Goal: Transaction & Acquisition: Purchase product/service

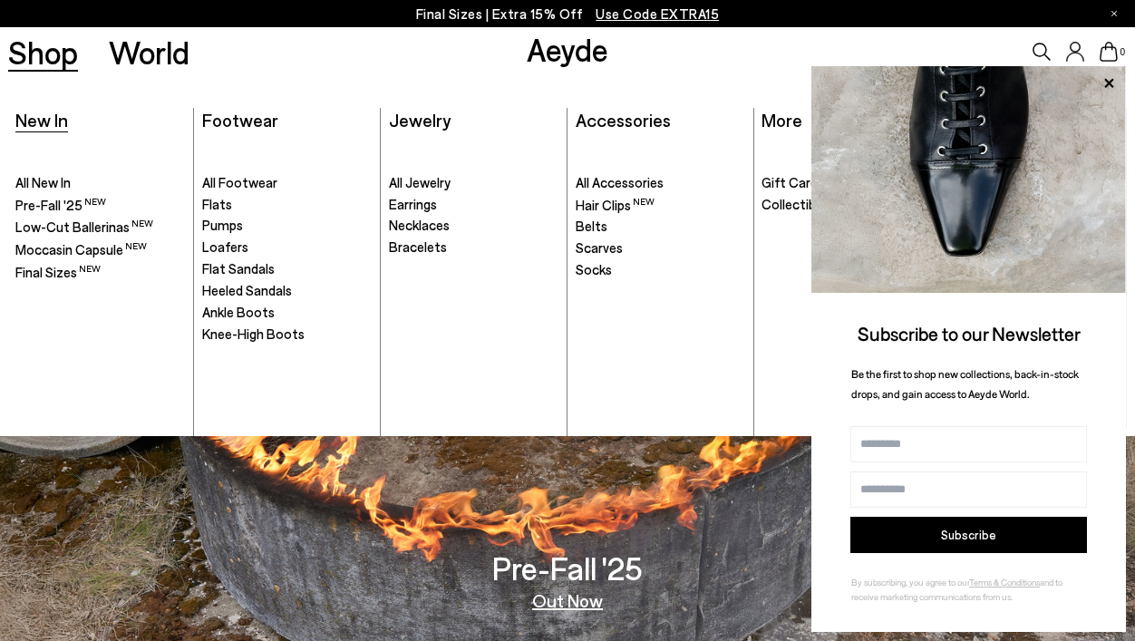
click at [51, 122] on span "New In" at bounding box center [41, 120] width 53 height 22
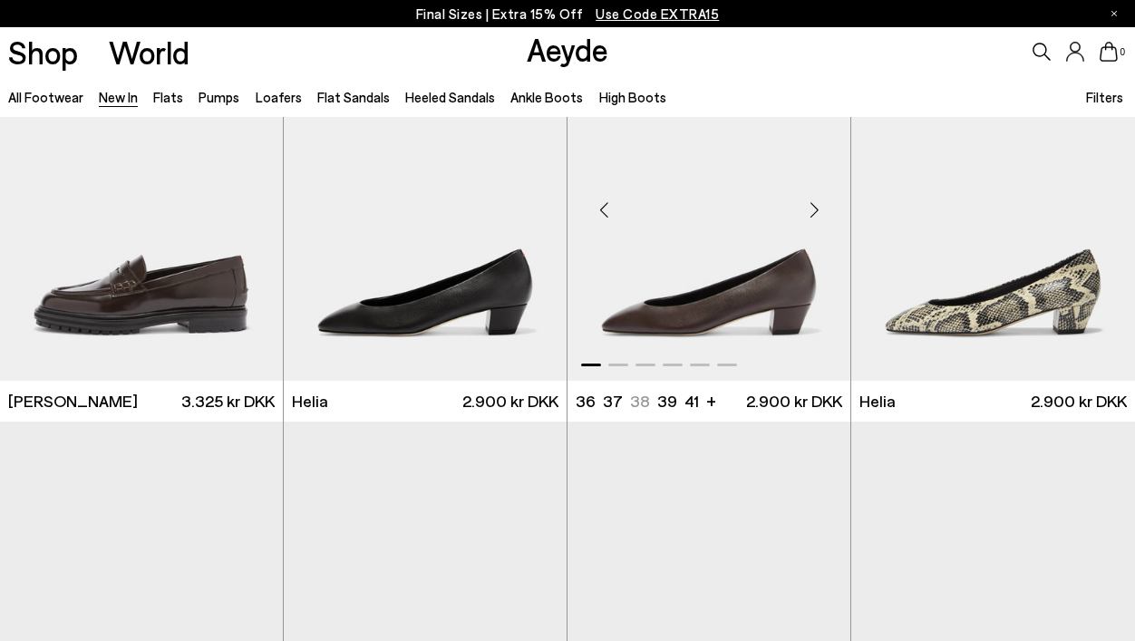
scroll to position [1278, 0]
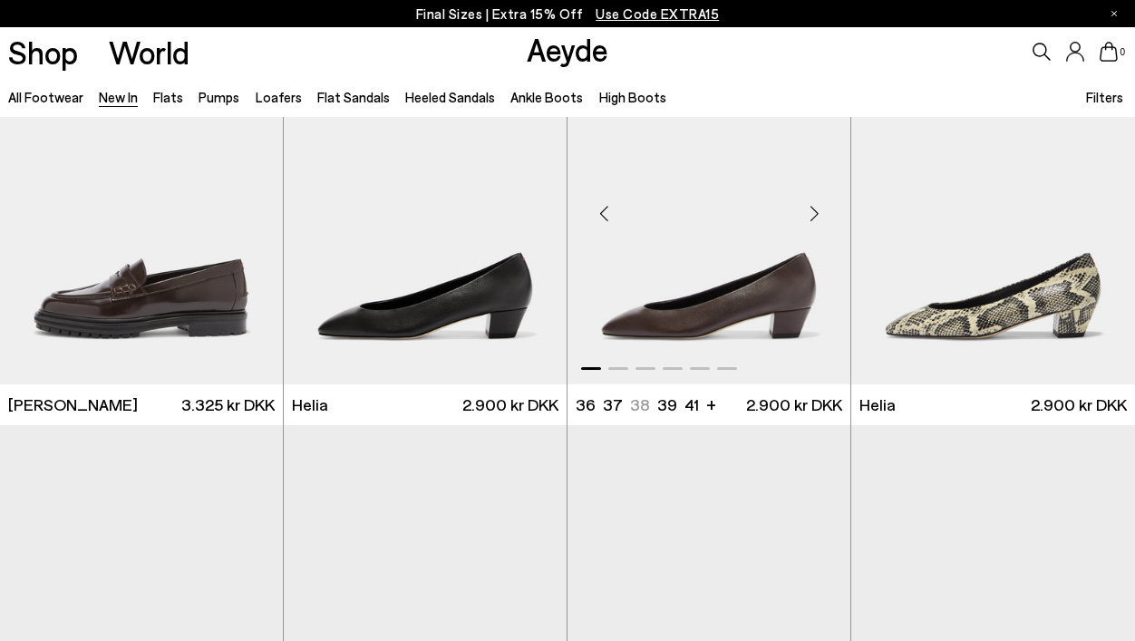
click at [809, 223] on div "Next slide" at bounding box center [814, 214] width 54 height 54
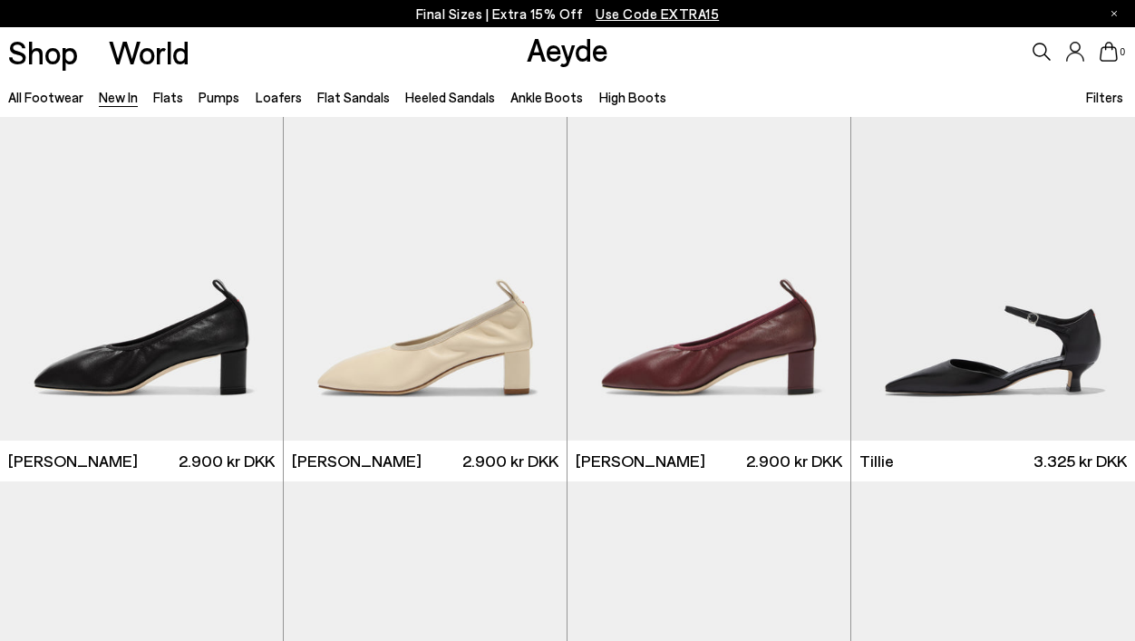
scroll to position [2929, 0]
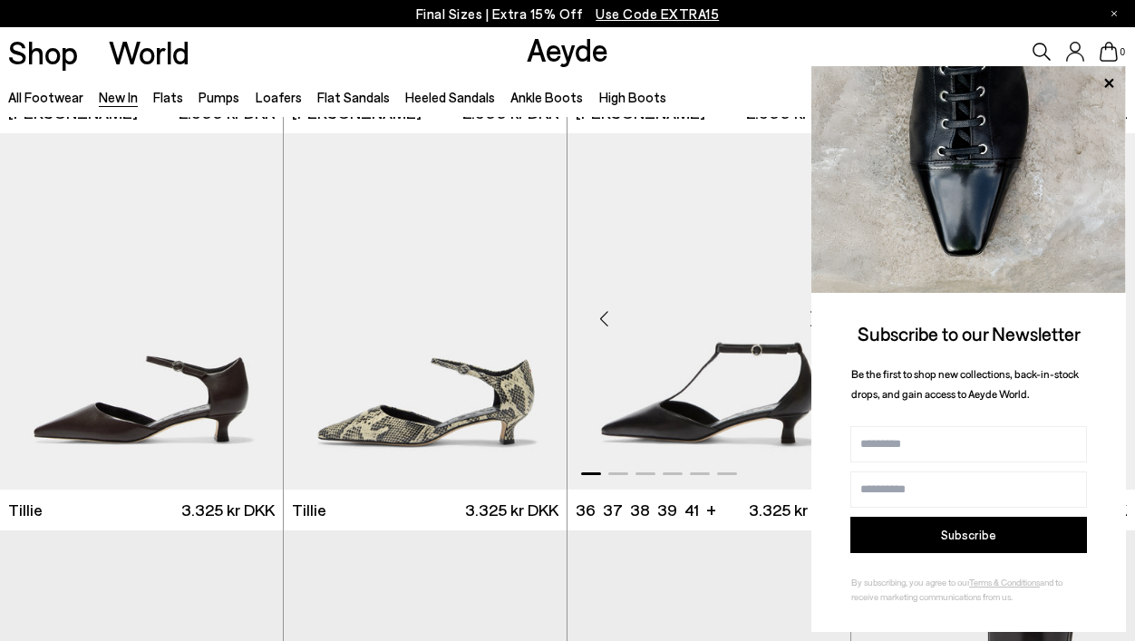
scroll to position [3339, 0]
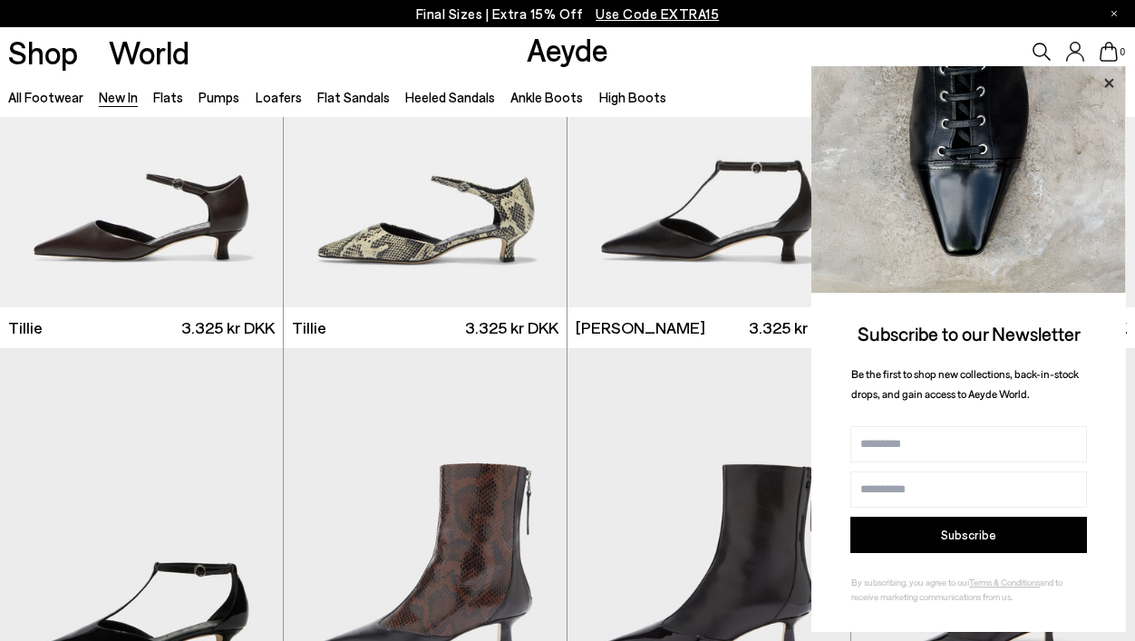
click at [1102, 86] on icon at bounding box center [1109, 84] width 24 height 24
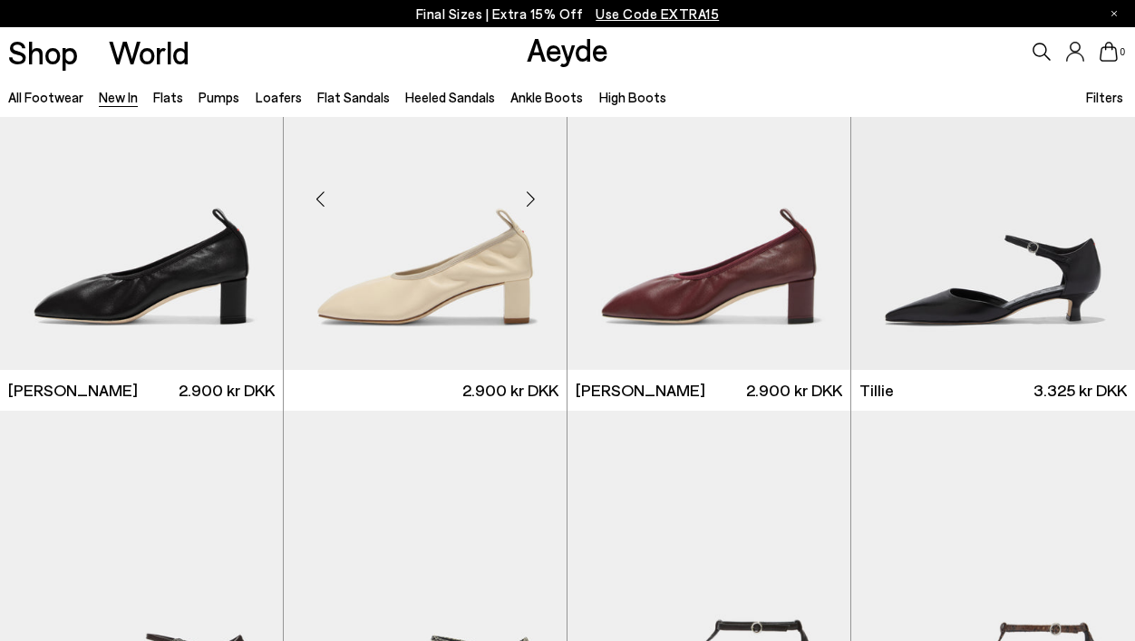
scroll to position [2869, 0]
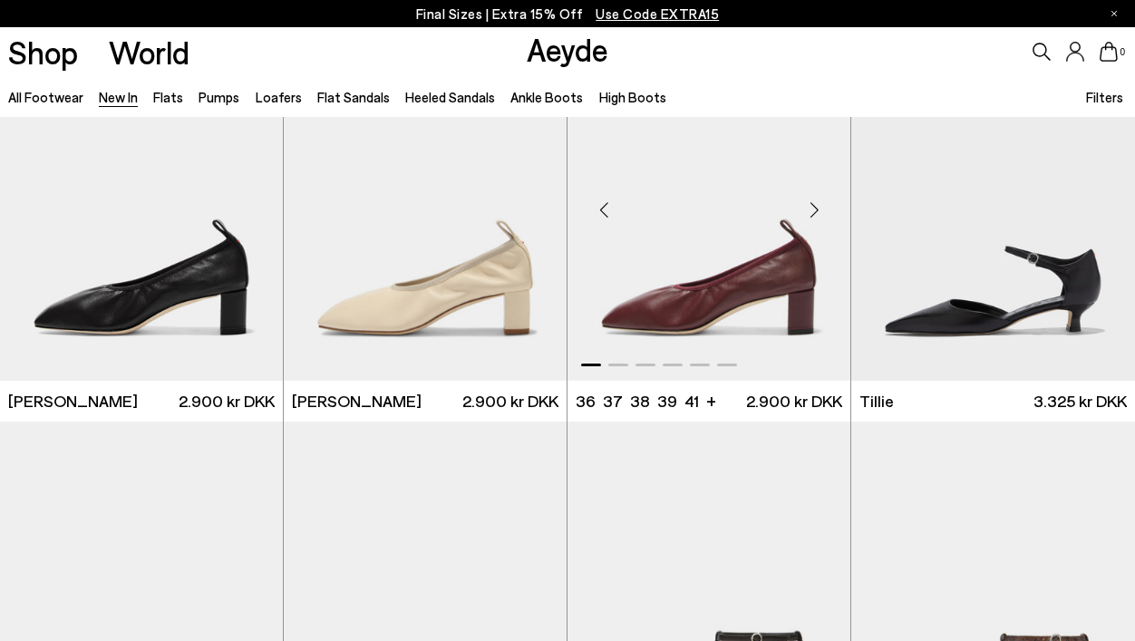
click at [708, 283] on img "1 / 6" at bounding box center [709, 202] width 283 height 355
click at [250, 208] on div "Next slide" at bounding box center [246, 210] width 54 height 54
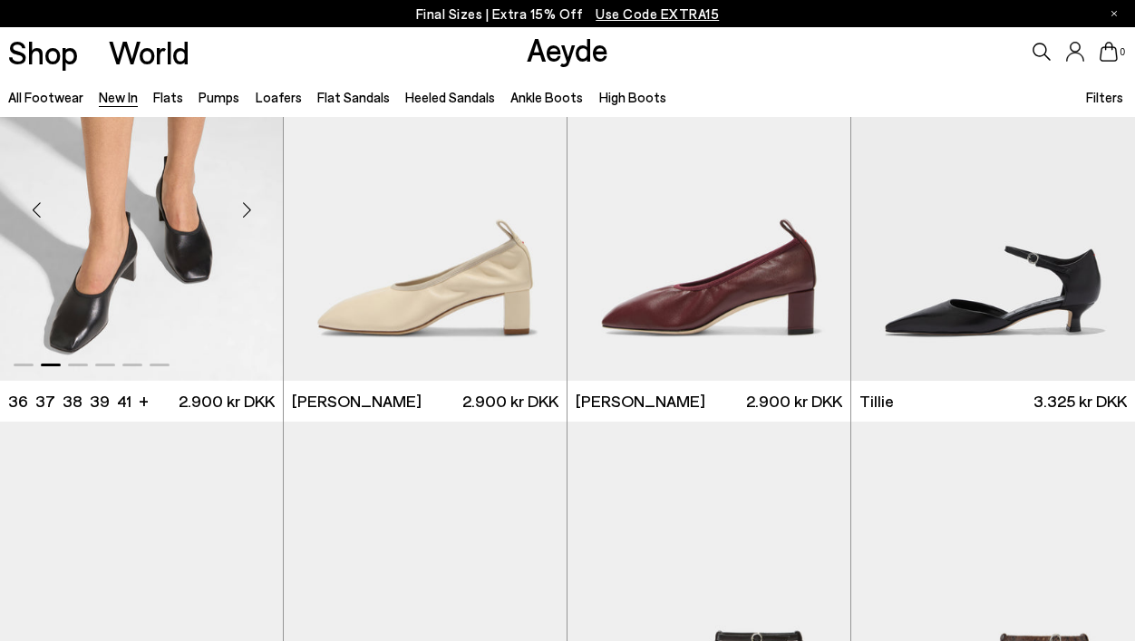
click at [250, 208] on div "Next slide" at bounding box center [246, 210] width 54 height 54
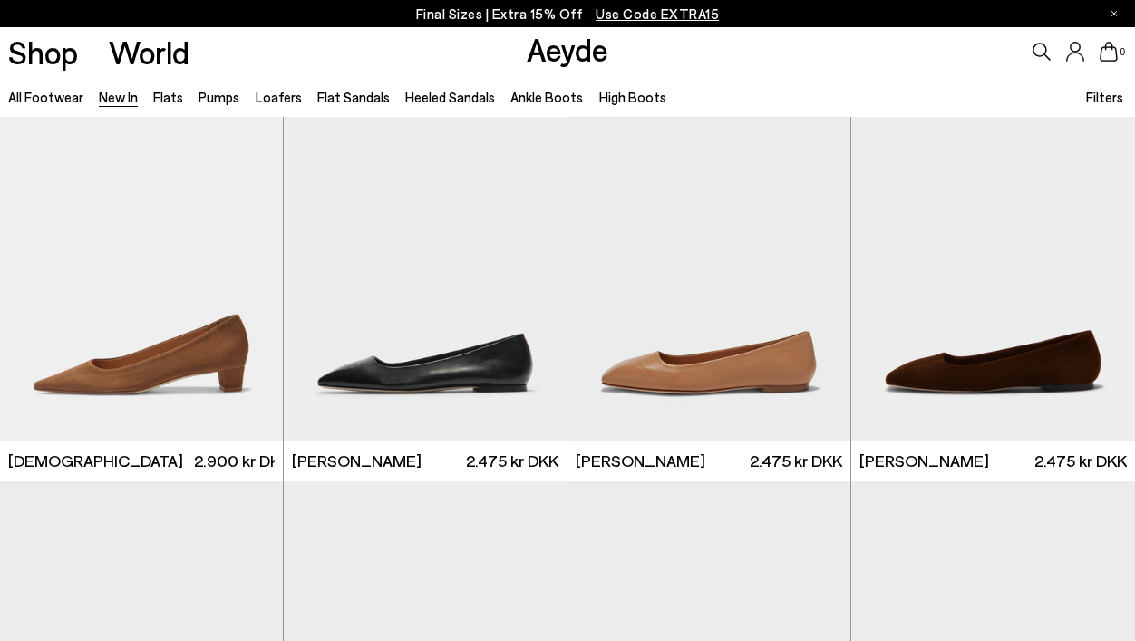
scroll to position [6658, 0]
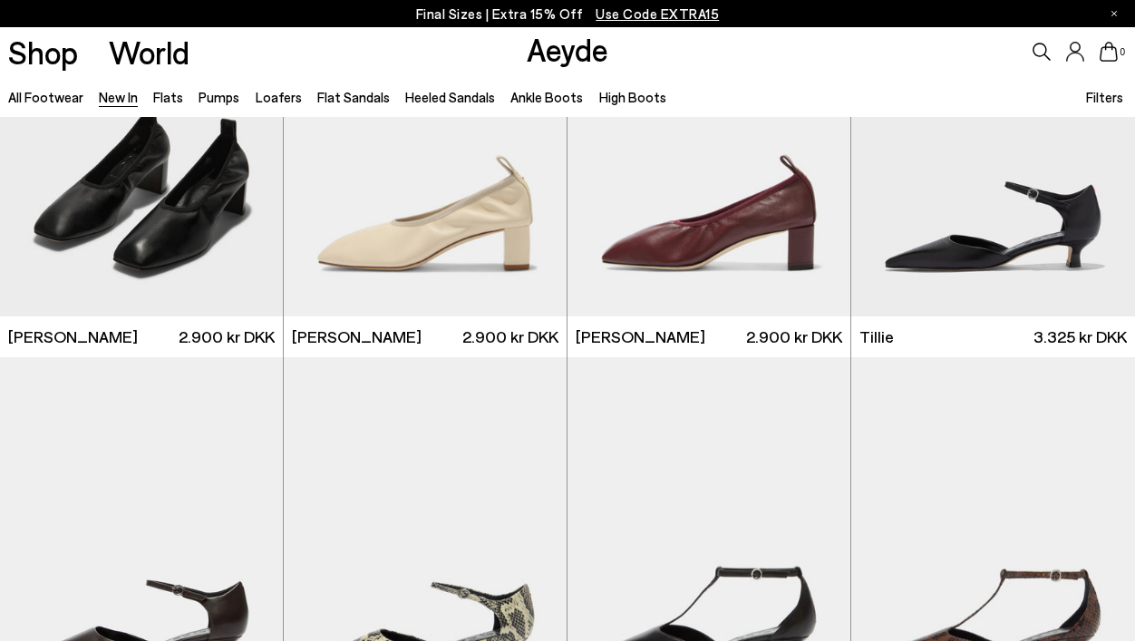
scroll to position [2930, 0]
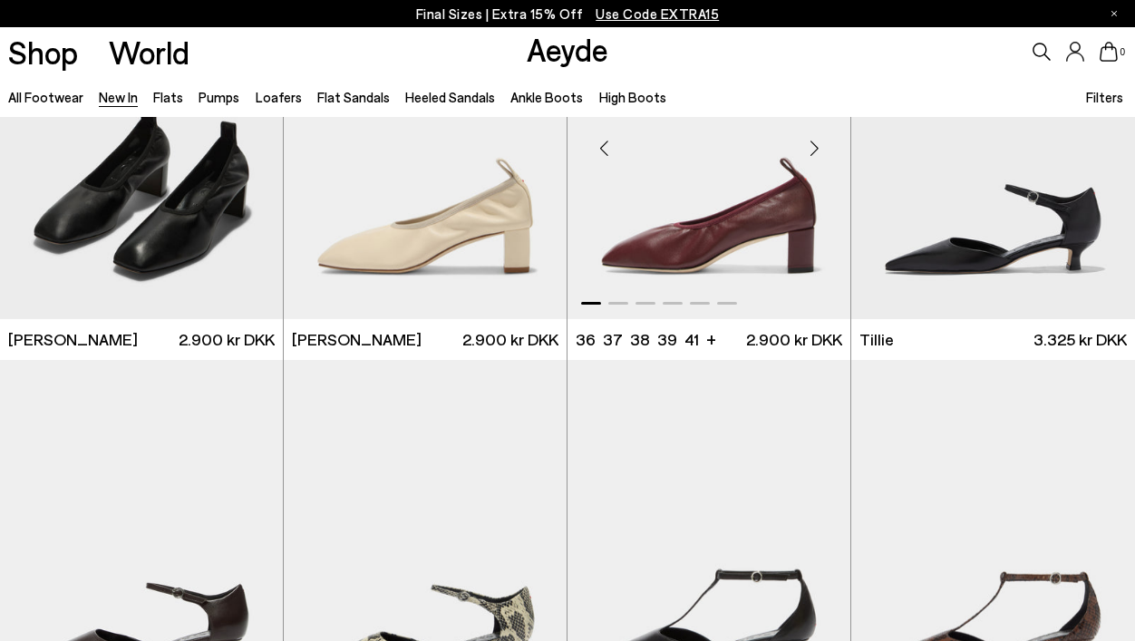
click at [744, 262] on img "1 / 6" at bounding box center [709, 141] width 283 height 355
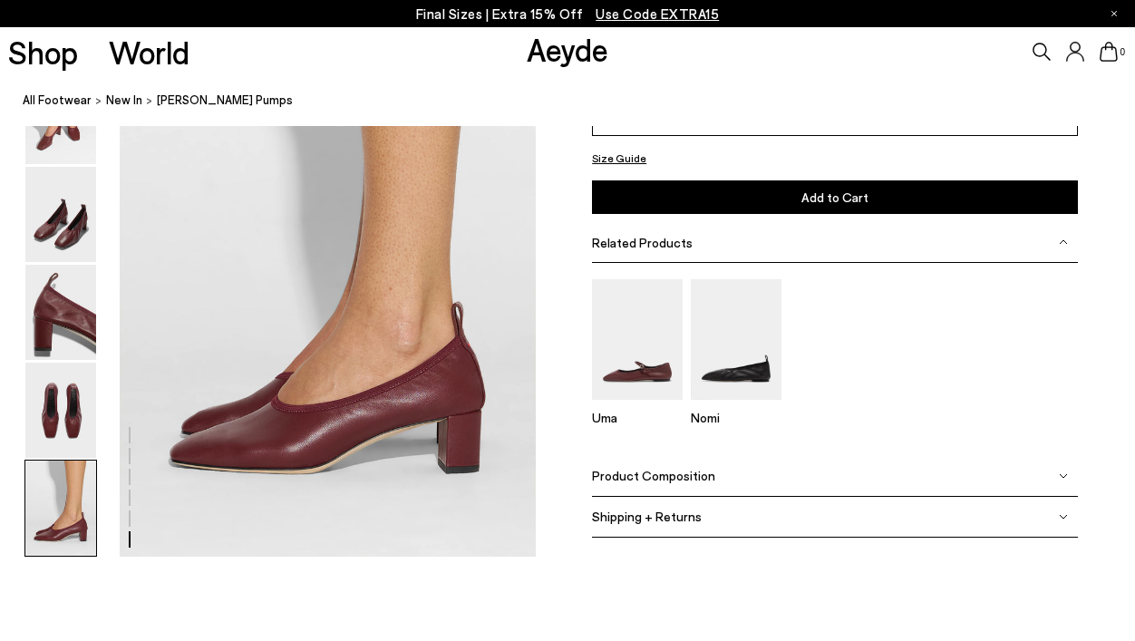
scroll to position [3029, 0]
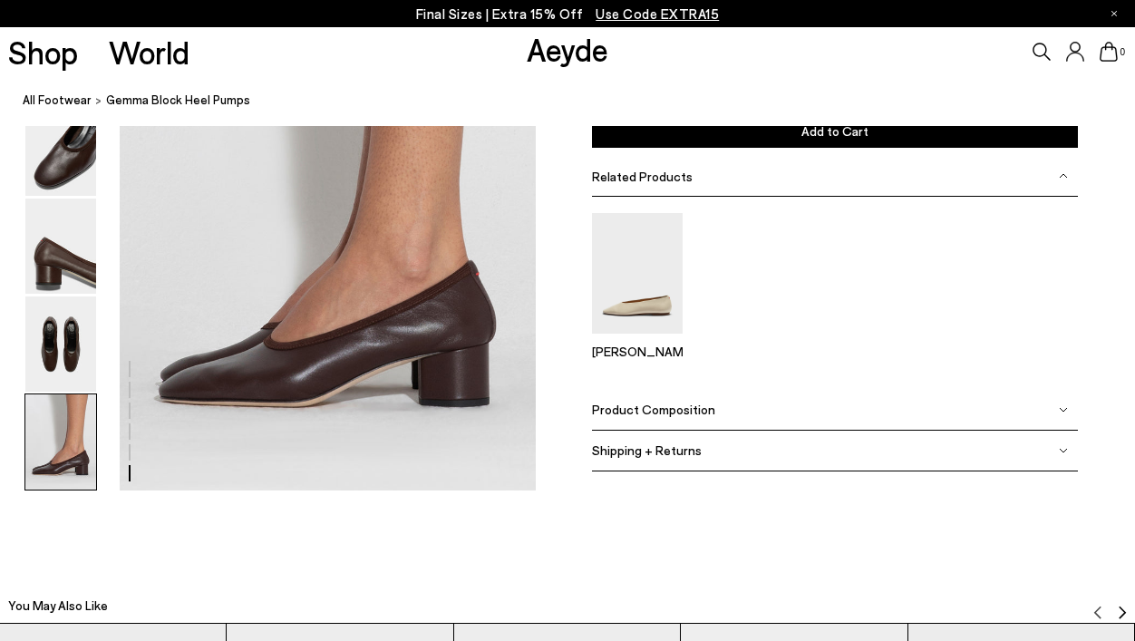
scroll to position [3017, 0]
